Goal: Task Accomplishment & Management: Complete application form

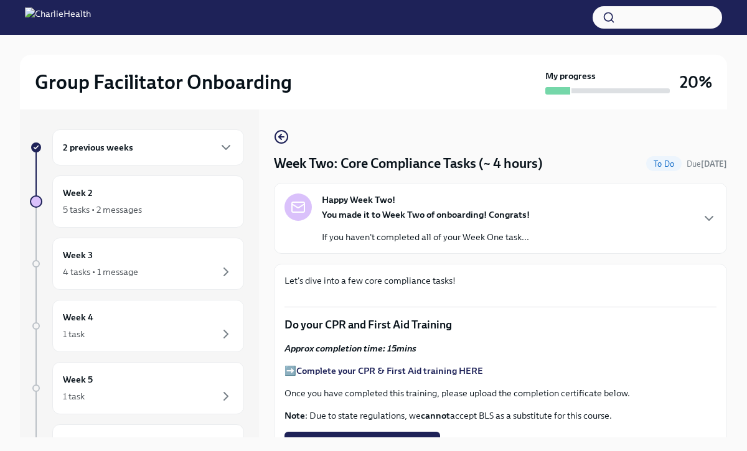
click at [150, 130] on div "2 previous weeks" at bounding box center [148, 147] width 192 height 36
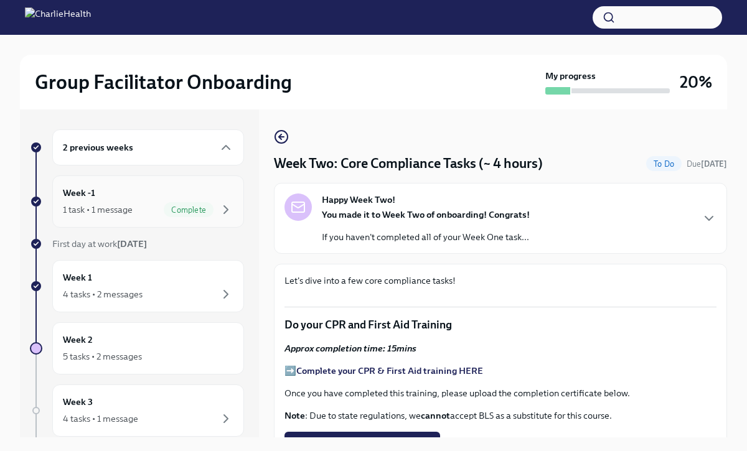
click at [147, 208] on div "1 task • 1 message Complete" at bounding box center [148, 209] width 170 height 15
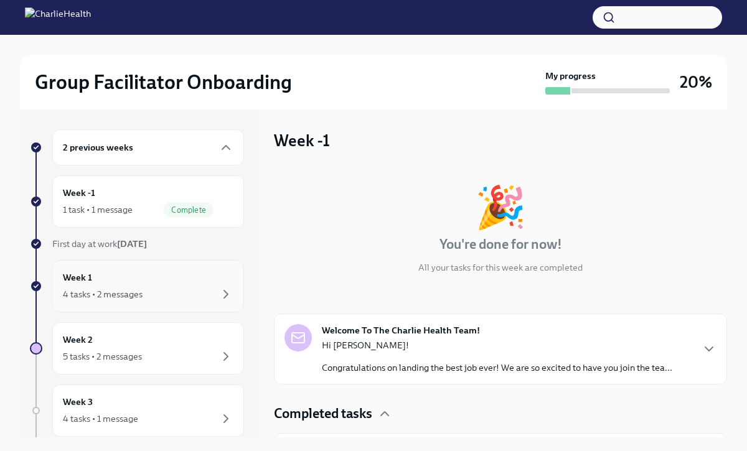
click at [185, 277] on div "Week 1 4 tasks • 2 messages" at bounding box center [148, 286] width 170 height 31
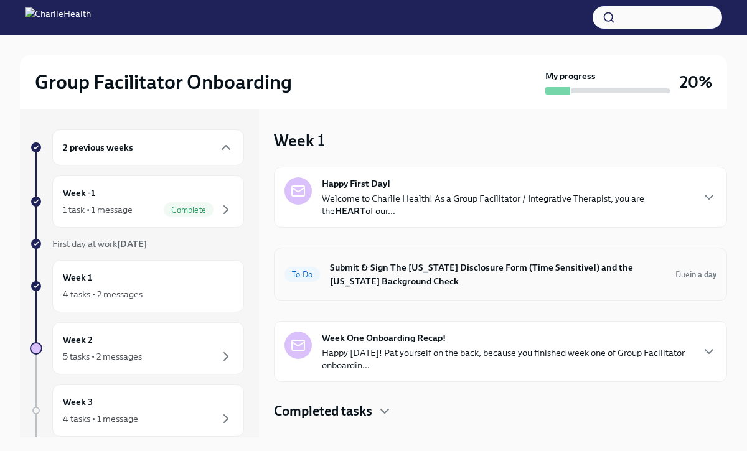
click at [388, 279] on h6 "Submit & Sign The [US_STATE] Disclosure Form (Time Sensitive!) and the [US_STAT…" at bounding box center [497, 274] width 335 height 27
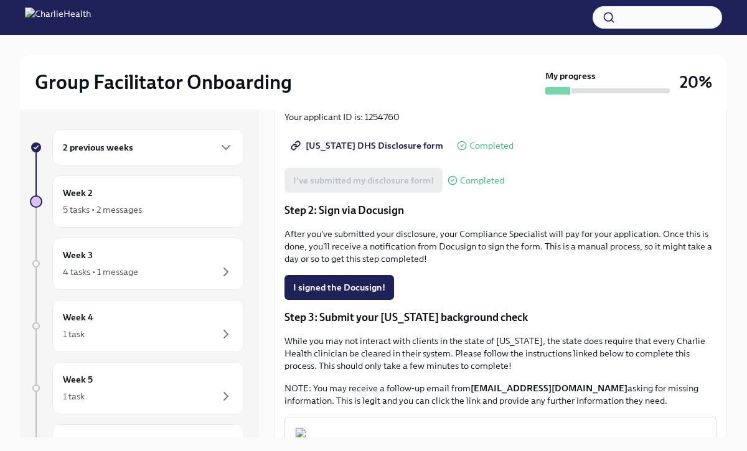
scroll to position [195, 0]
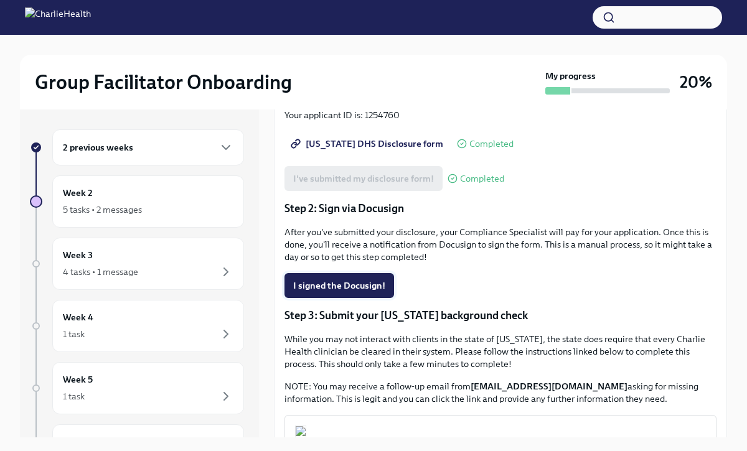
click at [340, 291] on span "I signed the Docusign!" at bounding box center [339, 285] width 92 height 12
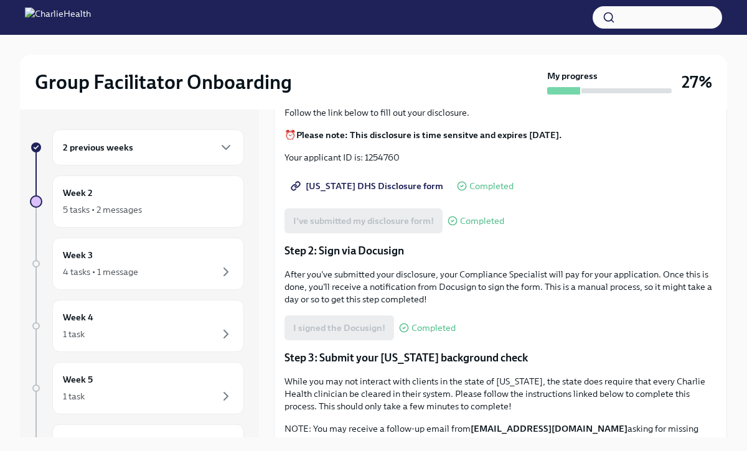
scroll to position [397, 0]
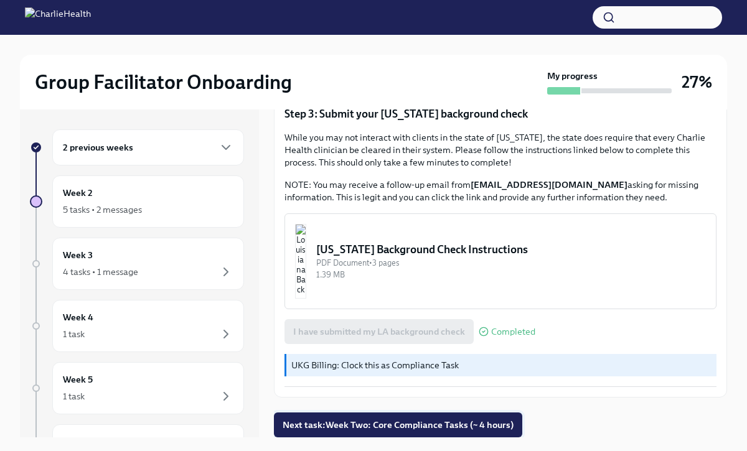
click at [383, 422] on span "Next task : Week Two: Core Compliance Tasks (~ 4 hours)" at bounding box center [397, 425] width 231 height 12
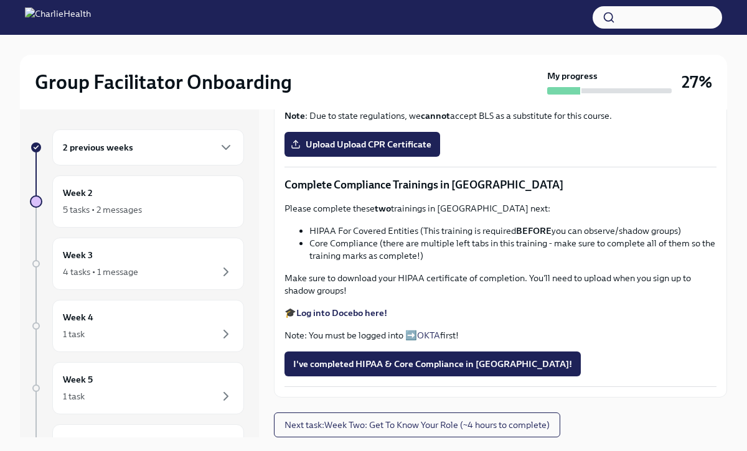
scroll to position [513, 0]
click at [400, 151] on span "Upload Upload CPR Certificate" at bounding box center [362, 144] width 138 height 12
click at [0, 0] on input "Upload Upload CPR Certificate" at bounding box center [0, 0] width 0 height 0
click at [118, 326] on div "Week 4 1 task" at bounding box center [148, 325] width 170 height 31
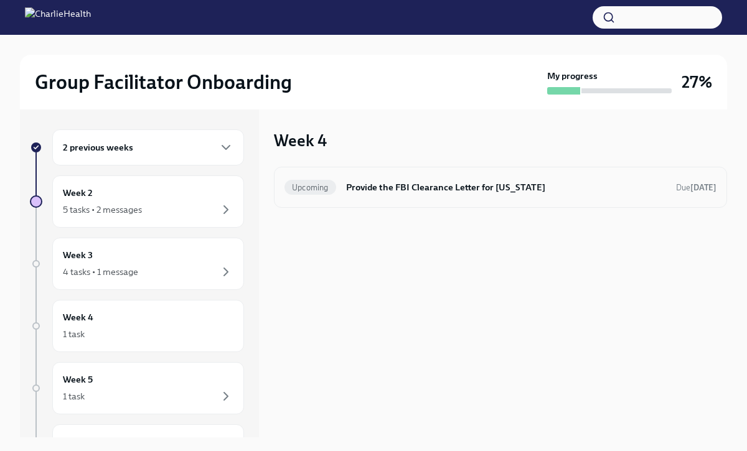
click at [392, 190] on h6 "Provide the FBI Clearance Letter for [US_STATE]" at bounding box center [506, 187] width 320 height 14
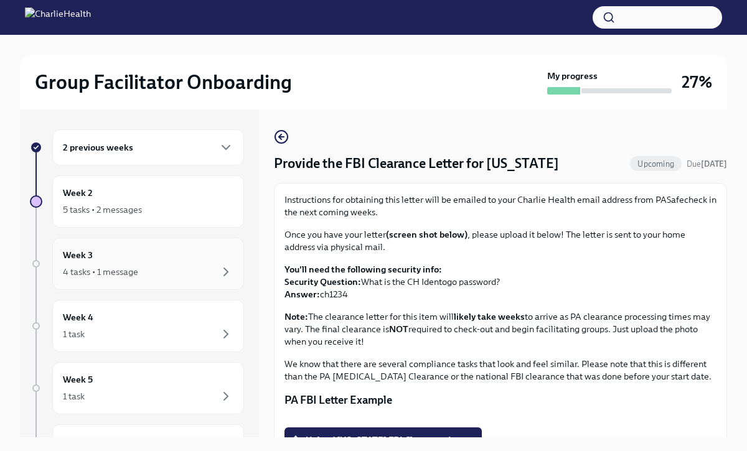
click at [128, 259] on div "Week 3 4 tasks • 1 message" at bounding box center [148, 263] width 170 height 31
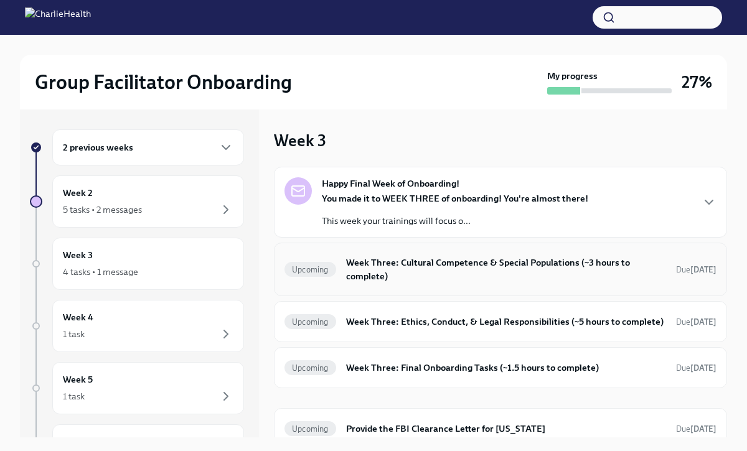
click at [393, 254] on div "Upcoming Week Three: Cultural Competence & Special Populations (~3 hours to com…" at bounding box center [500, 269] width 432 height 32
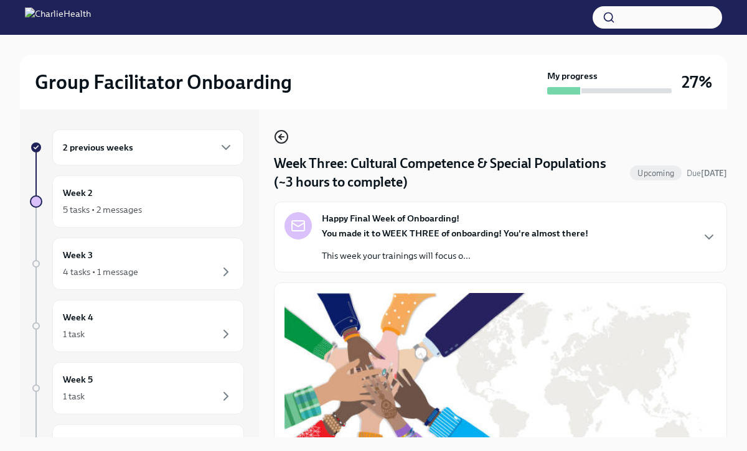
click at [277, 129] on icon "button" at bounding box center [281, 136] width 15 height 15
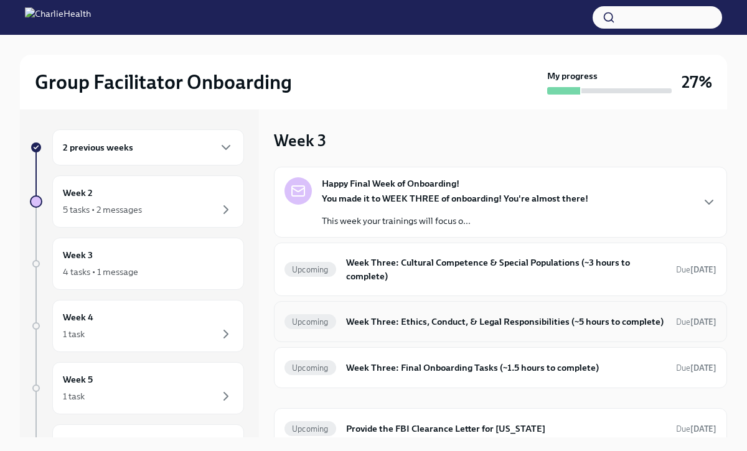
scroll to position [24, 0]
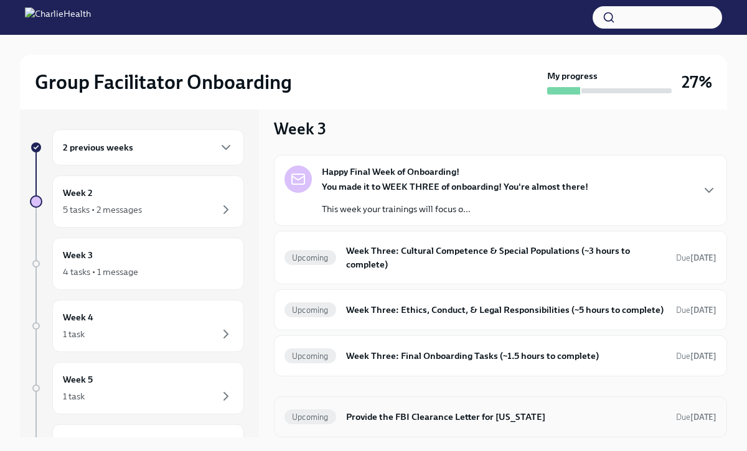
click at [416, 417] on h6 "Provide the FBI Clearance Letter for [US_STATE]" at bounding box center [506, 417] width 320 height 14
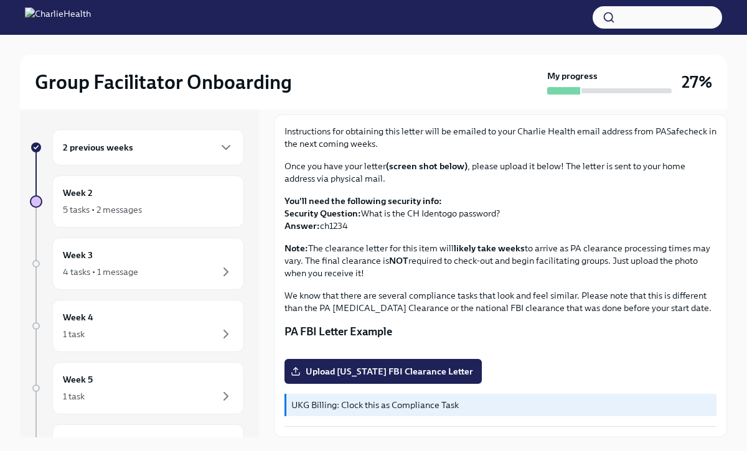
scroll to position [172, 0]
click at [141, 210] on div "5 tasks • 2 messages" at bounding box center [102, 209] width 79 height 12
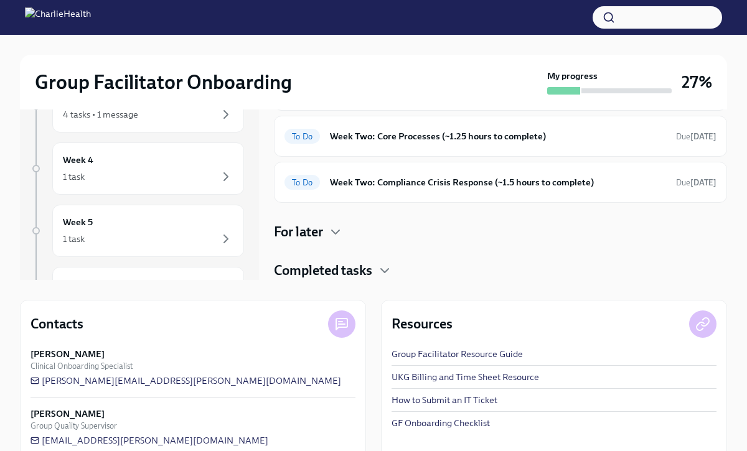
scroll to position [179, 0]
